Goal: Book appointment/travel/reservation

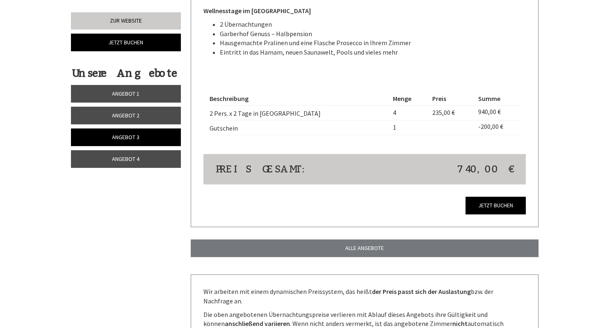
scroll to position [683, 0]
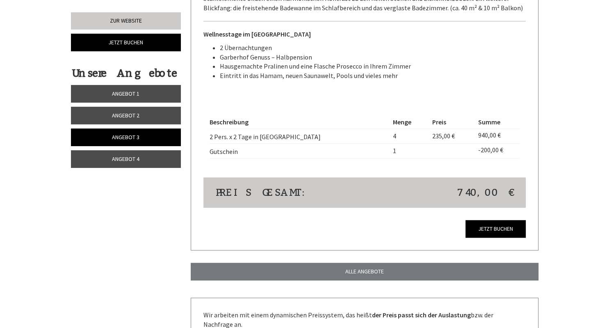
click at [132, 93] on span "Angebot 1" at bounding box center [125, 93] width 27 height 7
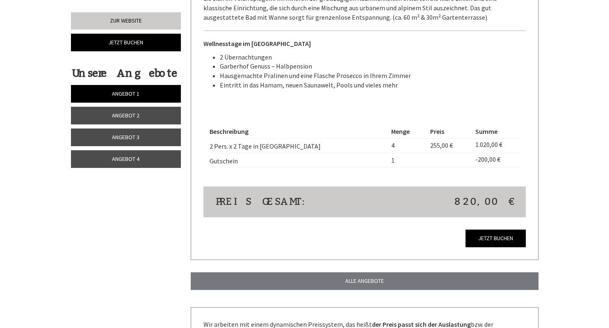
scroll to position [319, 0]
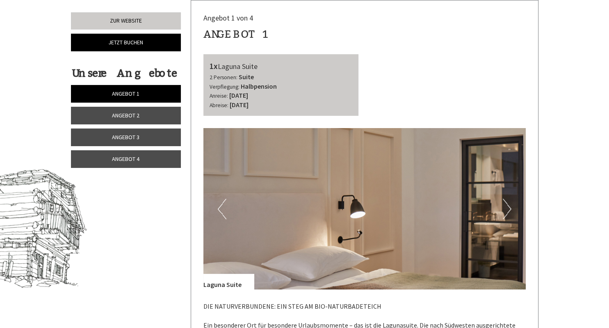
click at [124, 114] on span "Angebot 2" at bounding box center [125, 115] width 27 height 7
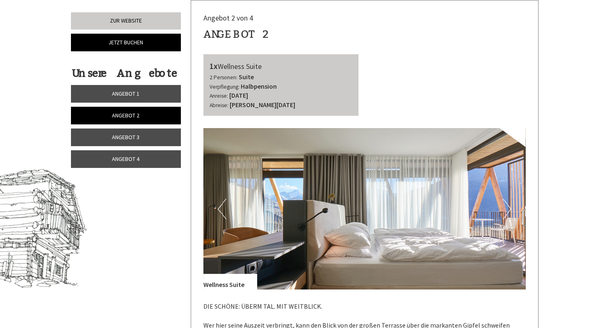
click at [130, 136] on span "Angebot 3" at bounding box center [125, 136] width 27 height 7
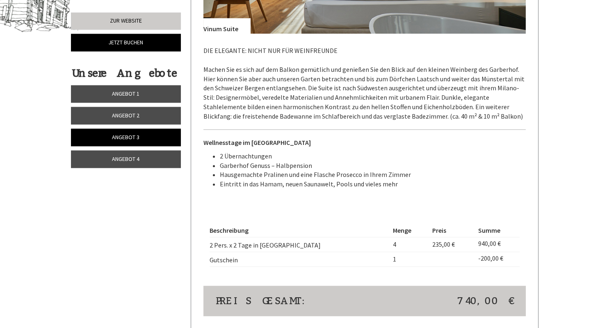
scroll to position [579, 0]
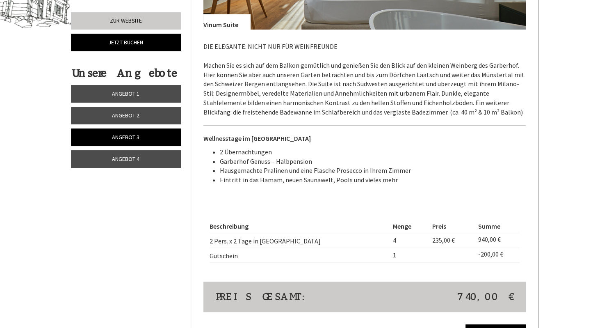
click at [124, 161] on span "Angebot 4" at bounding box center [125, 158] width 27 height 7
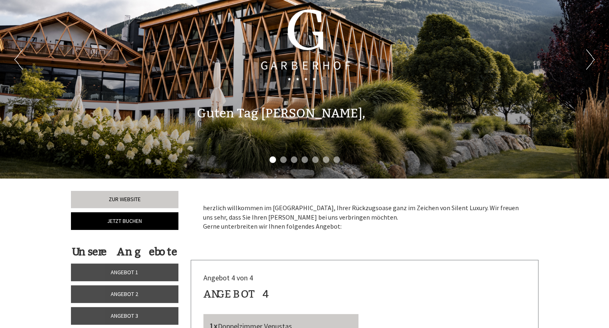
scroll to position [59, 0]
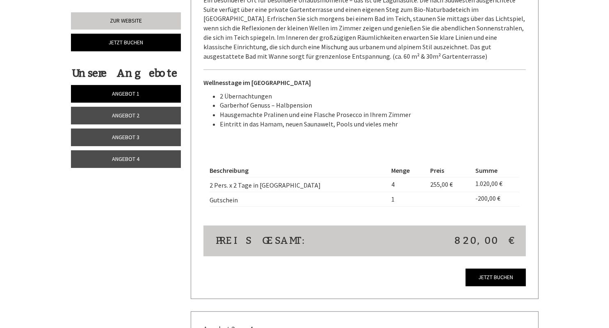
scroll to position [693, 0]
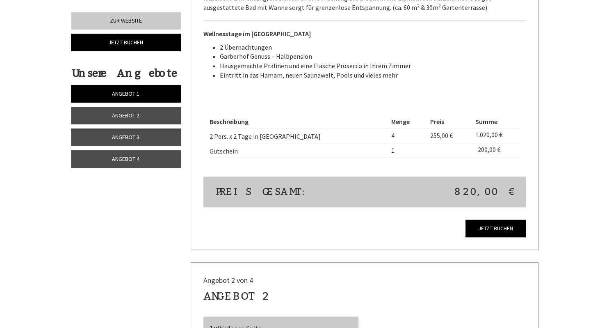
click at [133, 111] on link "Angebot 2" at bounding box center [126, 116] width 110 height 18
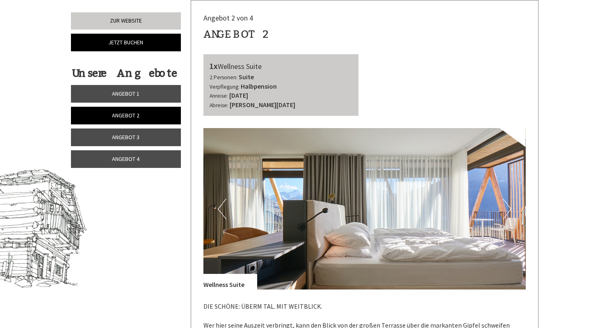
click at [135, 136] on span "Angebot 3" at bounding box center [125, 136] width 27 height 7
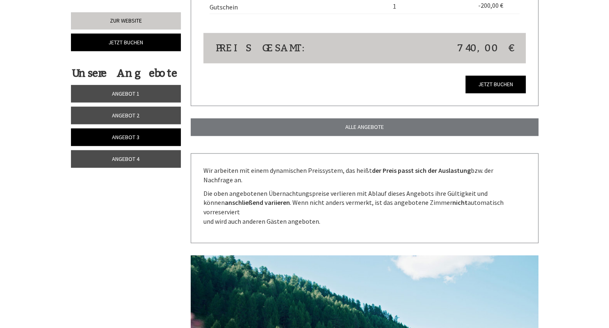
scroll to position [839, 0]
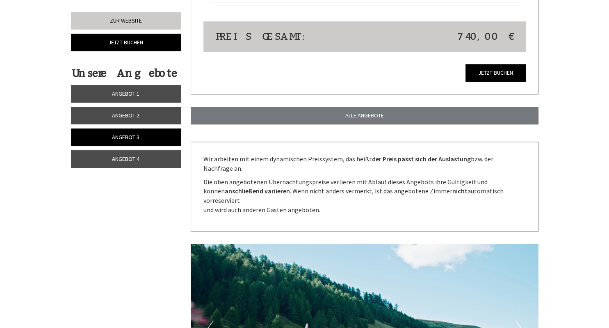
click at [130, 157] on span "Angebot 4" at bounding box center [125, 158] width 27 height 7
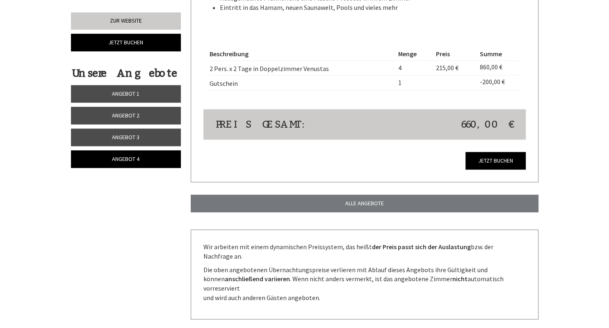
scroll to position [752, 0]
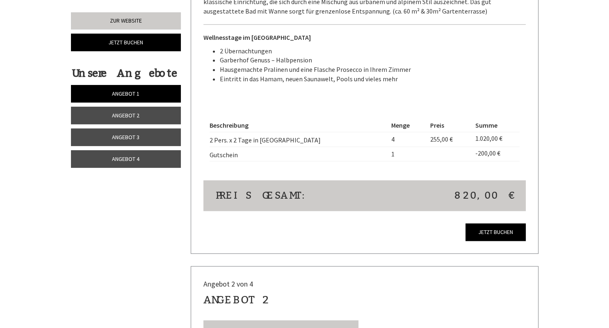
scroll to position [693, 0]
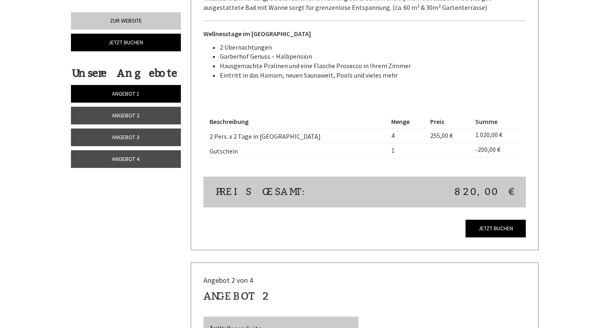
click at [125, 114] on span "Angebot 2" at bounding box center [125, 115] width 27 height 7
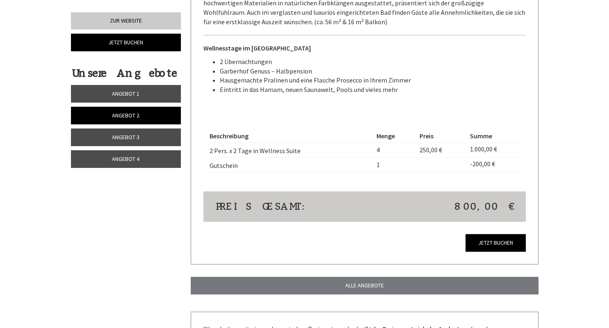
scroll to position [709, 0]
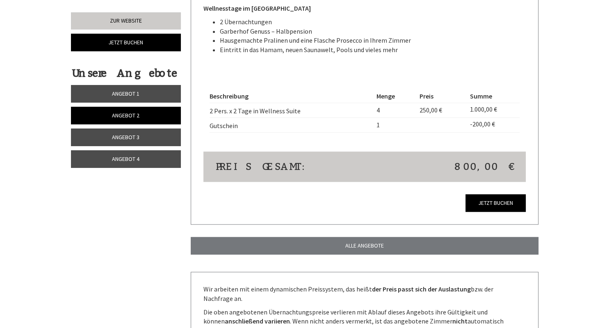
click at [129, 139] on span "Angebot 3" at bounding box center [125, 136] width 27 height 7
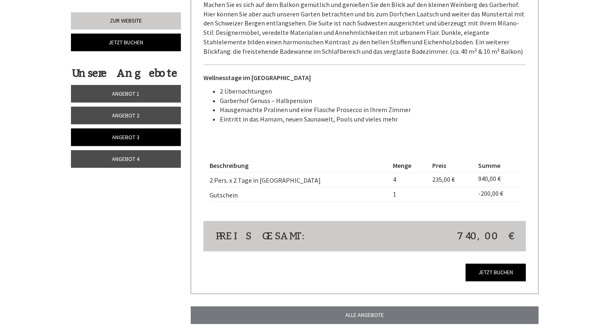
scroll to position [666, 0]
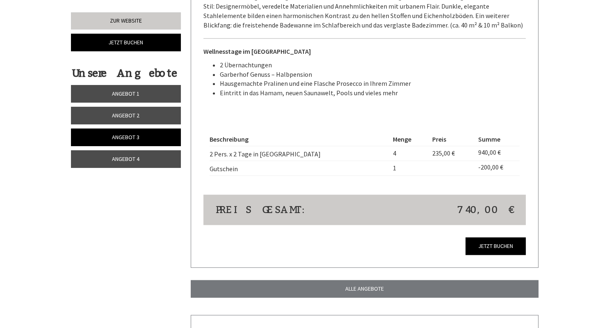
click at [132, 159] on span "Angebot 4" at bounding box center [125, 158] width 27 height 7
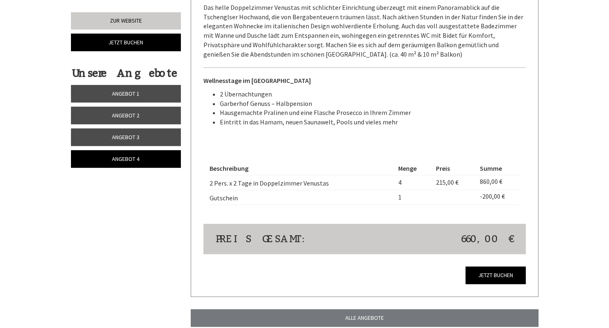
scroll to position [752, 0]
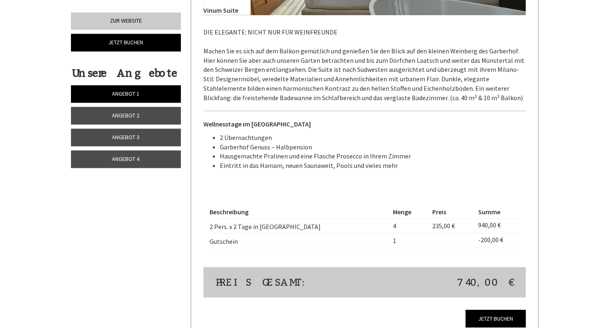
scroll to position [1905, 0]
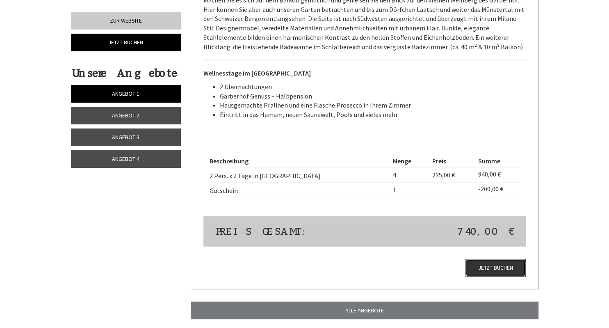
click at [490, 266] on link "Jetzt buchen" at bounding box center [495, 268] width 60 height 18
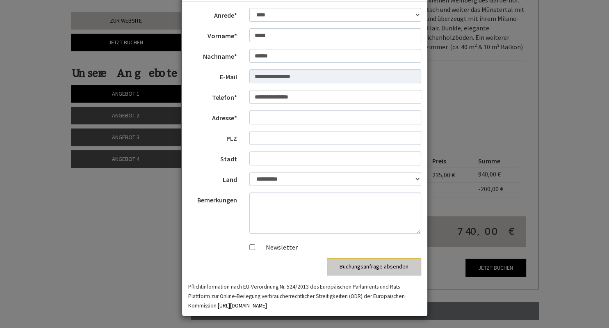
scroll to position [0, 0]
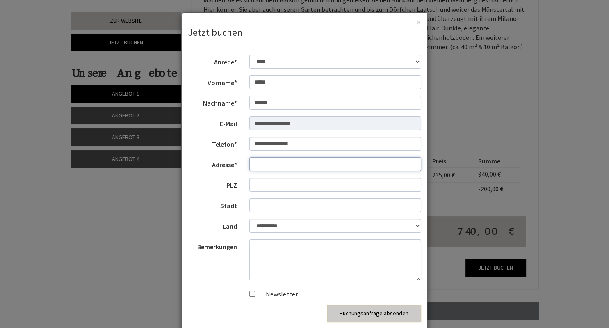
click at [298, 166] on input "Adresse*" at bounding box center [335, 164] width 172 height 14
type input "*****"
click at [289, 184] on input "PLZ" at bounding box center [335, 185] width 172 height 14
type input "****"
click at [296, 205] on input "Stadt" at bounding box center [335, 205] width 172 height 14
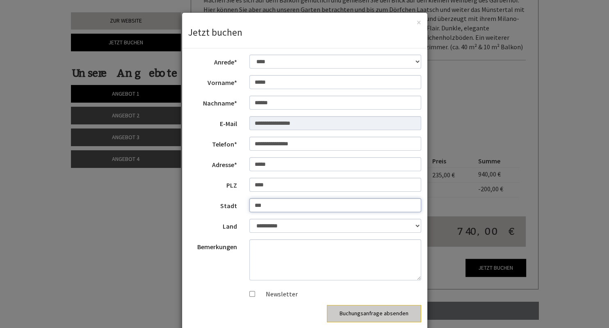
type input "***"
click at [303, 254] on textarea "Bemerkungen" at bounding box center [335, 259] width 172 height 41
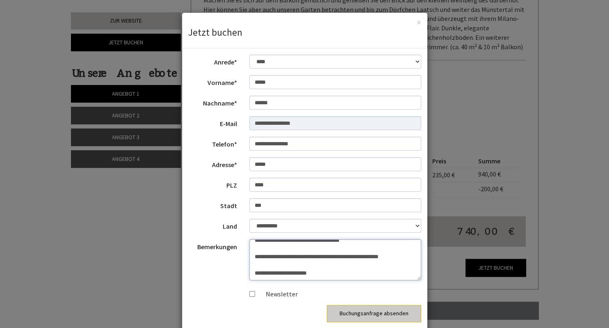
scroll to position [20, 0]
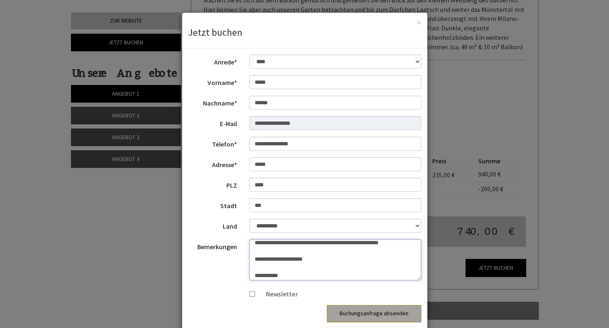
type textarea "**********"
click at [397, 317] on button "Buchungsanfrage absenden" at bounding box center [374, 313] width 94 height 17
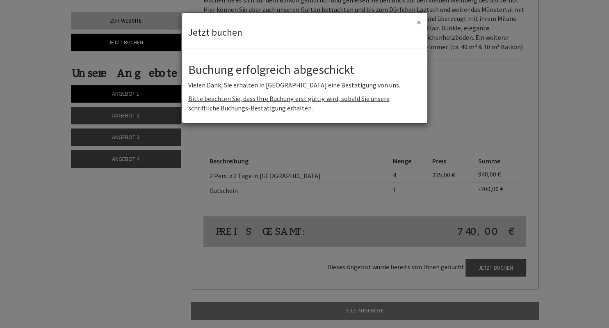
click at [418, 25] on button "×" at bounding box center [419, 22] width 5 height 9
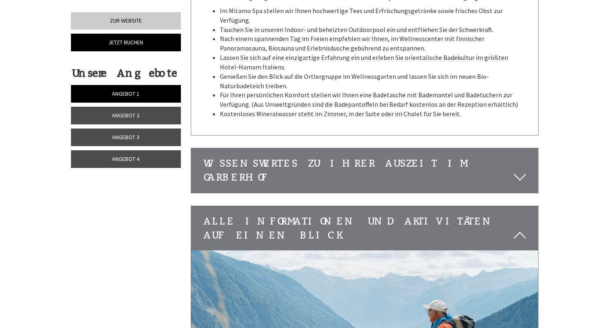
scroll to position [2728, 0]
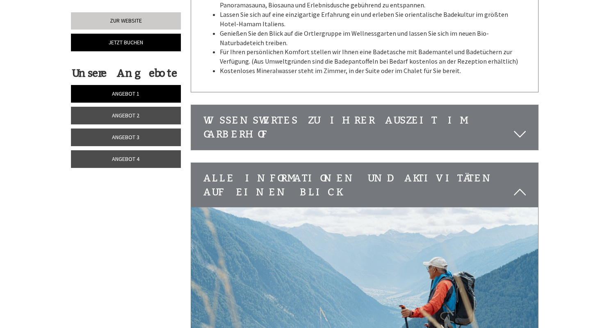
click at [517, 127] on icon at bounding box center [520, 134] width 12 height 14
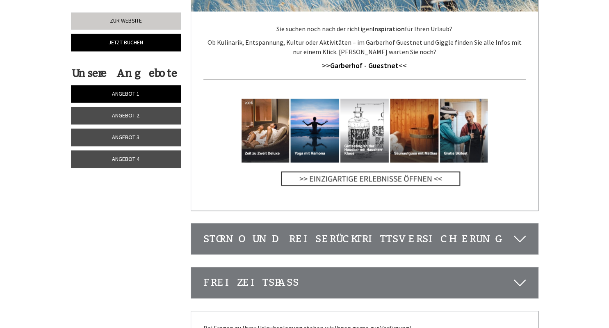
scroll to position [3334, 0]
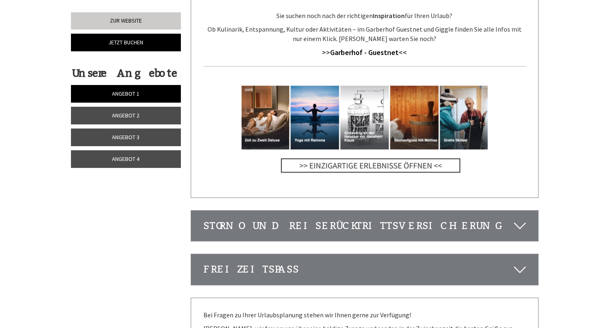
click at [519, 219] on icon at bounding box center [520, 226] width 12 height 14
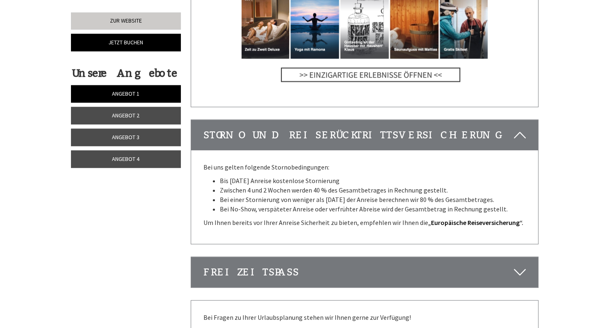
scroll to position [3464, 0]
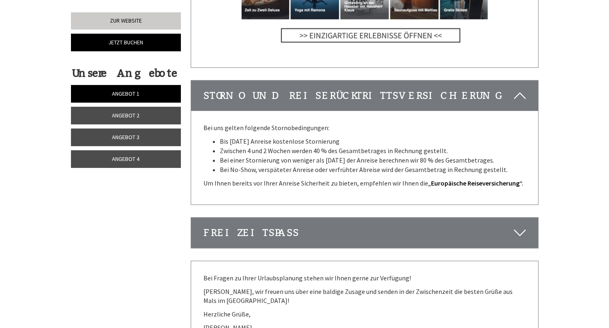
click at [525, 226] on icon at bounding box center [520, 233] width 12 height 14
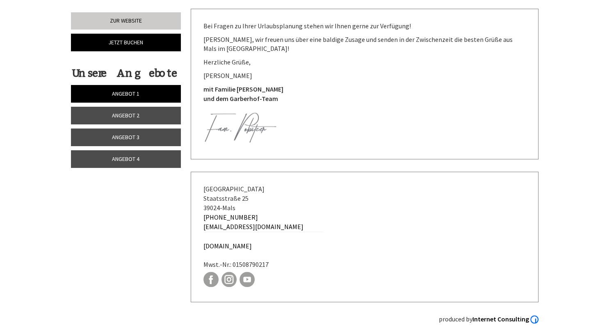
scroll to position [3810, 0]
